Goal: Information Seeking & Learning: Learn about a topic

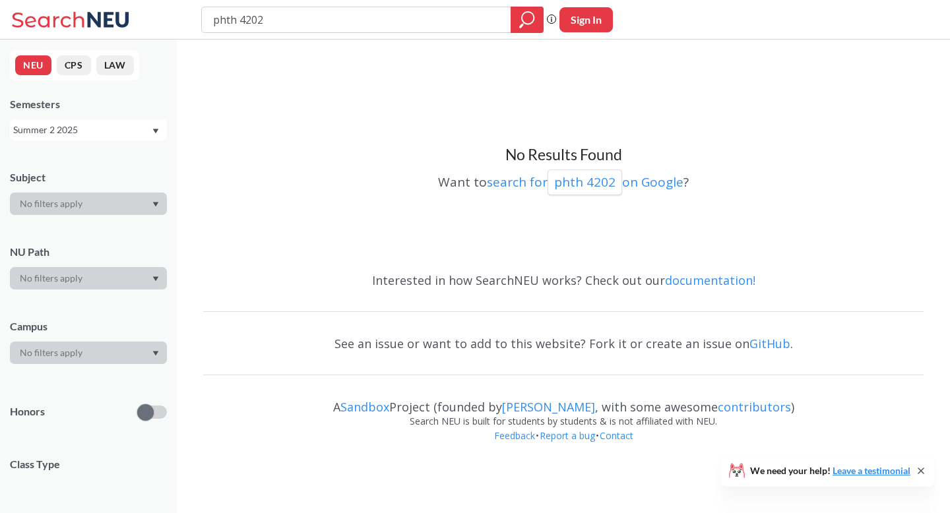
drag, startPoint x: 304, startPoint y: 20, endPoint x: 210, endPoint y: 18, distance: 93.7
click at [210, 18] on div "phth 4202" at bounding box center [372, 20] width 342 height 26
type input "[PERSON_NAME] 3040"
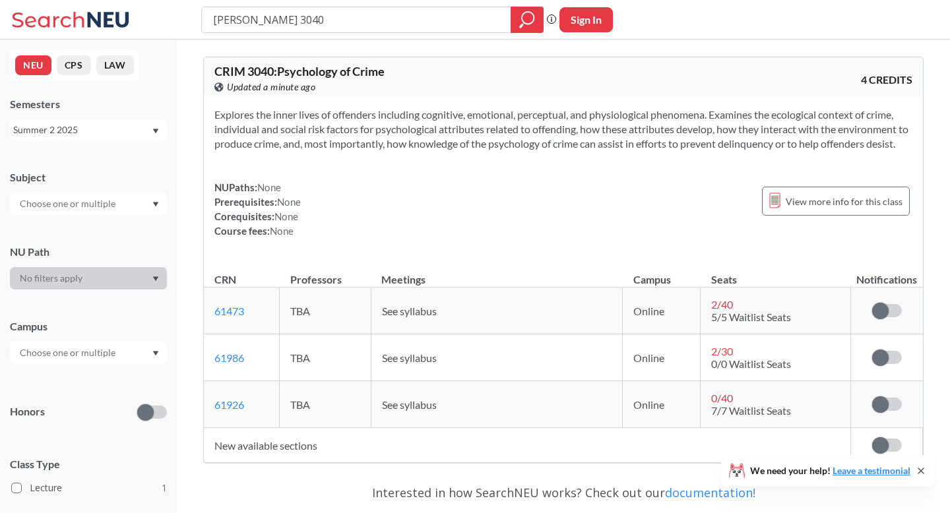
click at [67, 139] on div "Summer 2 2025" at bounding box center [88, 129] width 157 height 21
click at [67, 189] on span "Spring 2025" at bounding box center [43, 186] width 52 height 15
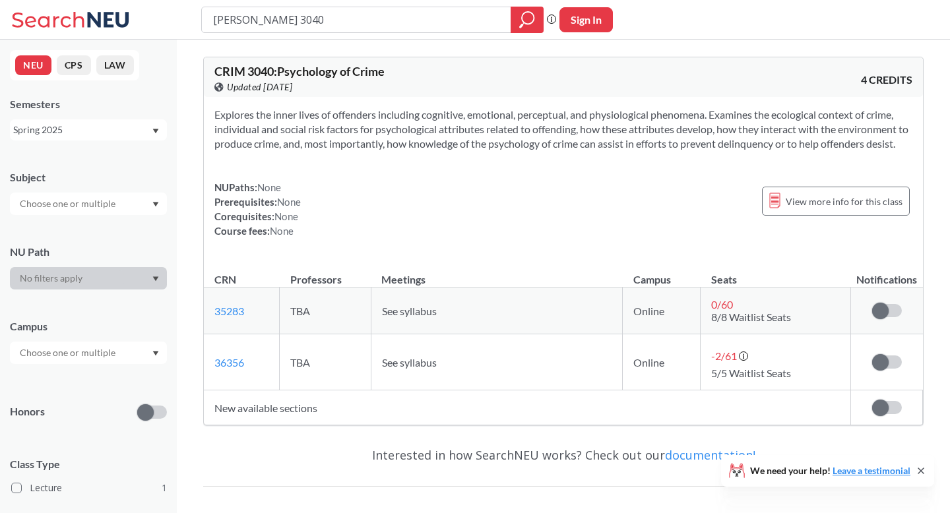
click at [726, 362] on span "-2 / 61" at bounding box center [724, 356] width 26 height 13
click at [716, 311] on span "0 / 60" at bounding box center [722, 304] width 22 height 13
